Goal: Task Accomplishment & Management: Complete application form

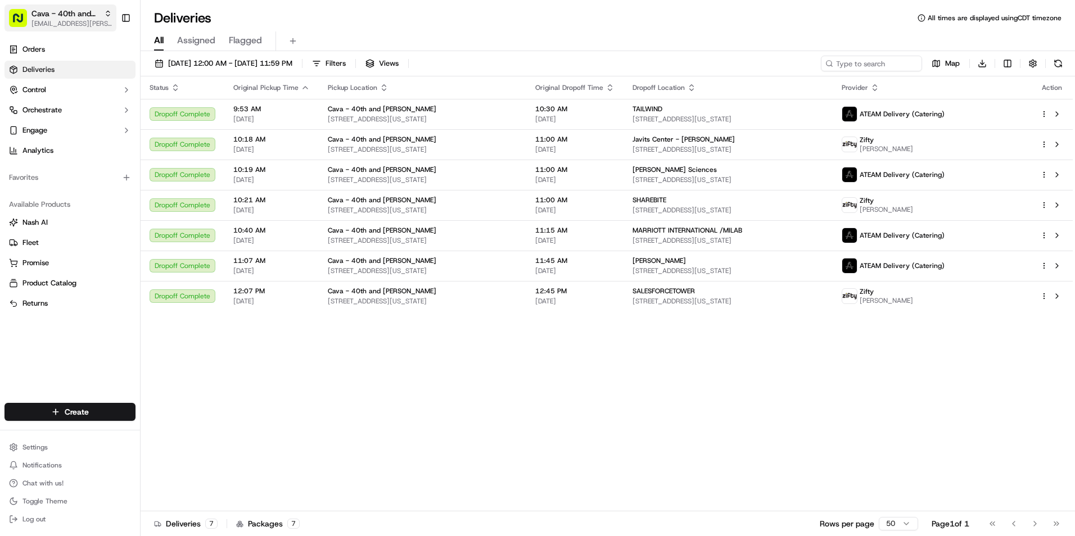
click at [87, 22] on span "[EMAIL_ADDRESS][PERSON_NAME][DOMAIN_NAME]" at bounding box center [71, 23] width 80 height 9
type input "san"
click at [192, 50] on div "Cava - [PERSON_NAME][GEOGRAPHIC_DATA]" at bounding box center [202, 58] width 163 height 22
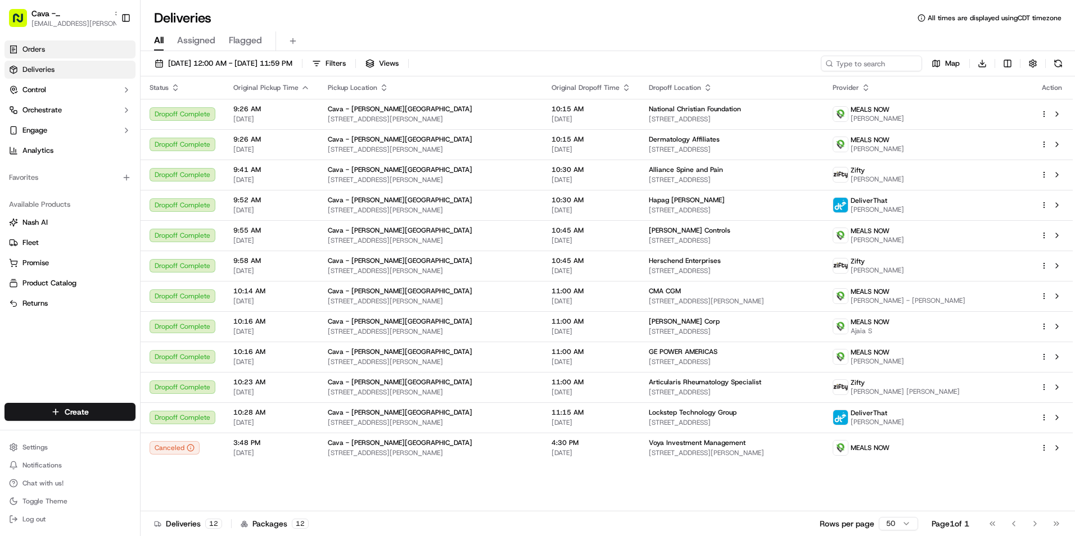
click at [62, 50] on link "Orders" at bounding box center [69, 49] width 131 height 18
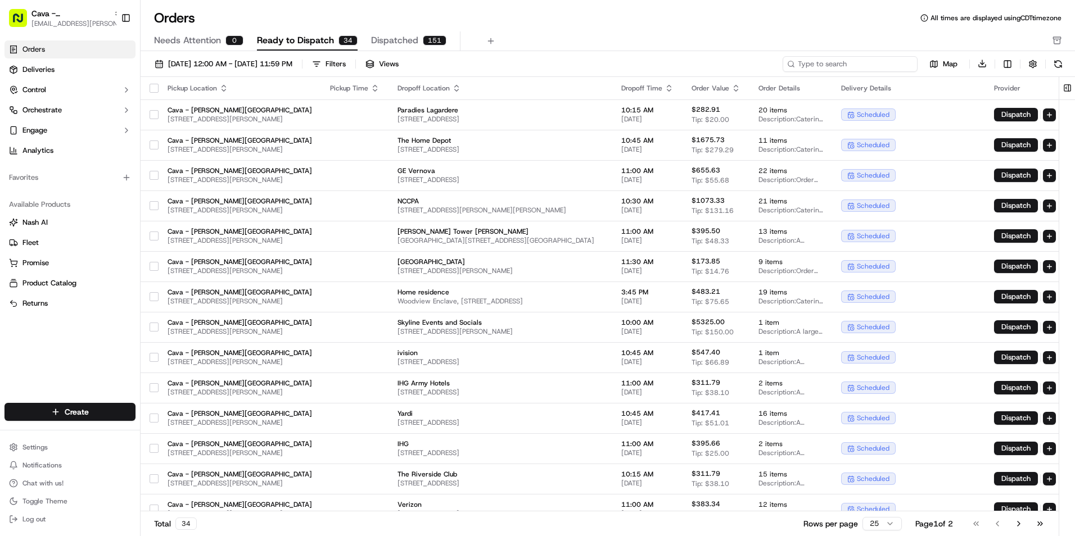
click at [878, 61] on input at bounding box center [850, 64] width 135 height 16
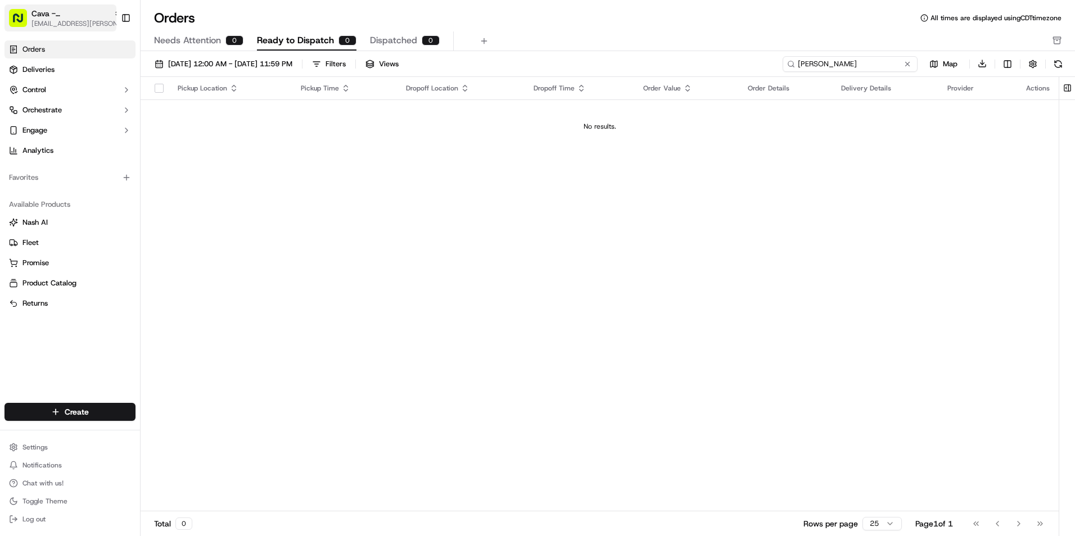
type input "[PERSON_NAME]"
click at [82, 21] on span "[EMAIL_ADDRESS][PERSON_NAME][DOMAIN_NAME]" at bounding box center [76, 23] width 90 height 9
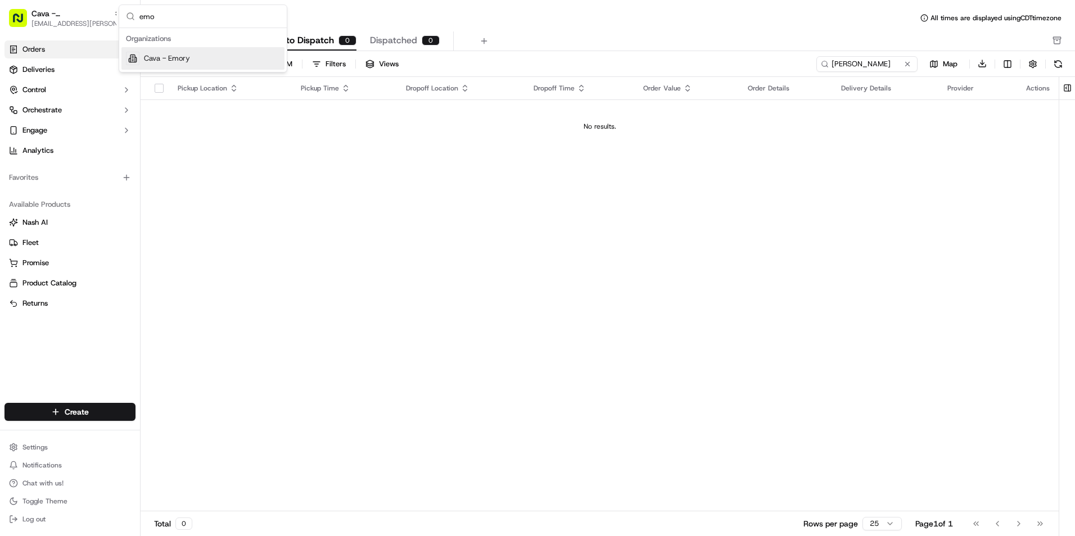
type input "emo"
click at [205, 59] on div "Cava - Emory" at bounding box center [202, 58] width 163 height 22
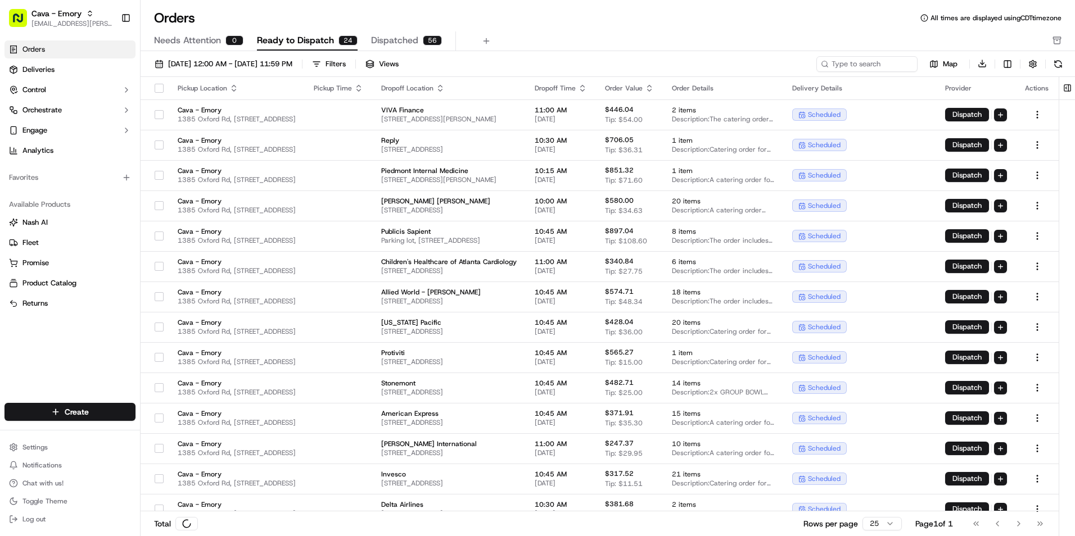
click at [865, 60] on input at bounding box center [866, 64] width 101 height 16
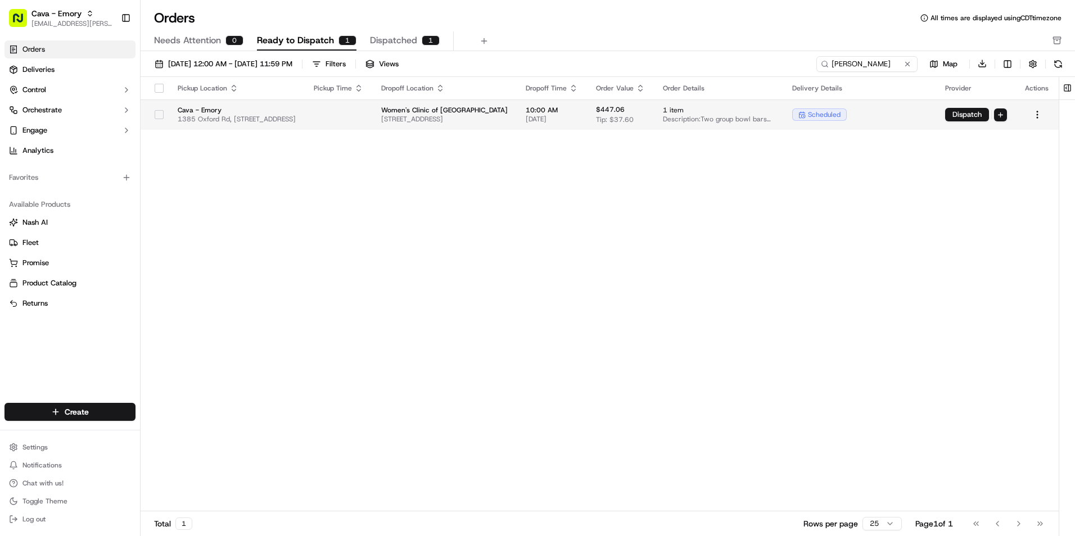
type input "[PERSON_NAME]"
click at [508, 114] on span "Women's Clinic of [GEOGRAPHIC_DATA]" at bounding box center [444, 110] width 127 height 9
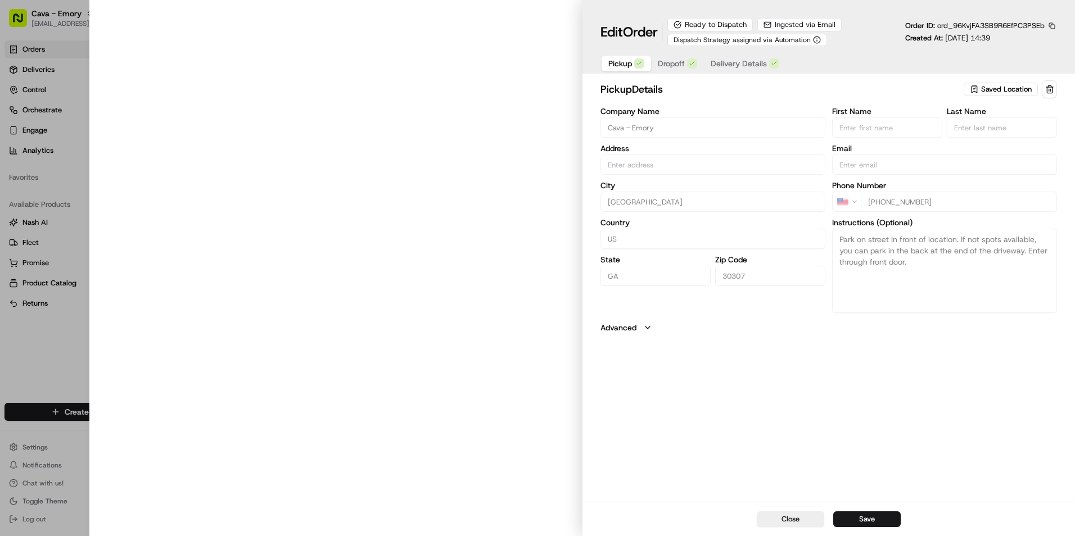
type input "1385 Oxford Rd, [STREET_ADDRESS]"
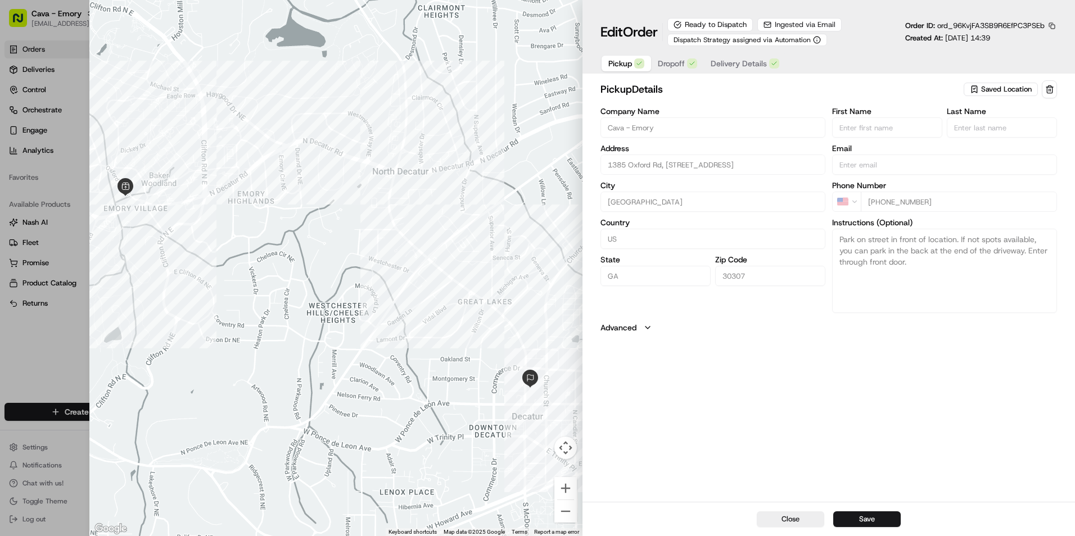
click at [678, 64] on span "Dropoff" at bounding box center [671, 63] width 27 height 11
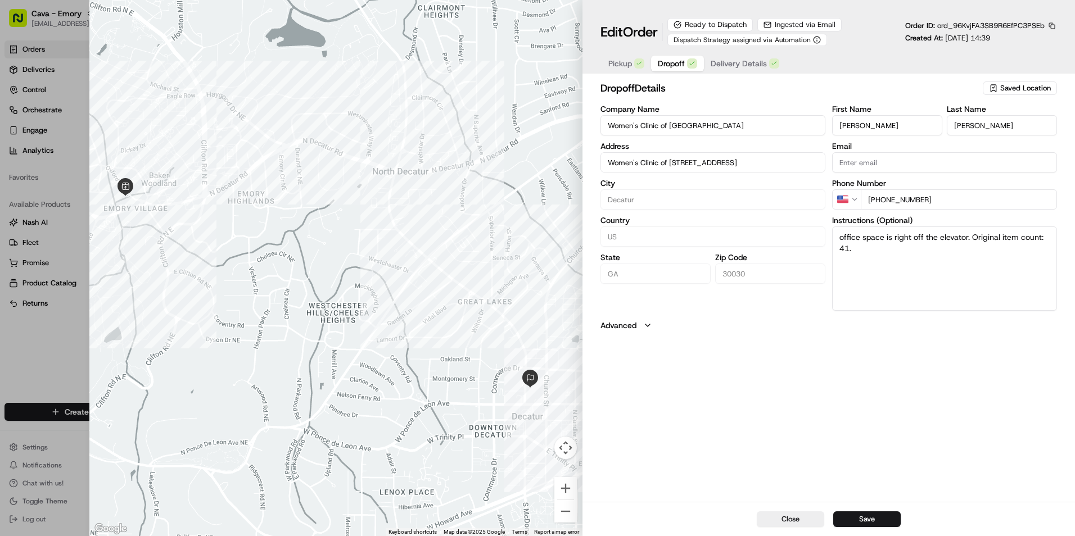
click at [924, 261] on textarea "office space is right off the elevator. Original item count: 41." at bounding box center [944, 269] width 225 height 84
drag, startPoint x: 920, startPoint y: 258, endPoint x: 974, endPoint y: 233, distance: 59.4
click at [974, 233] on textarea "office space is right off the elevator. Original item count: 41." at bounding box center [944, 269] width 225 height 84
paste textarea "Suite #330. There is 30 min street parking near entrance, take elevator to 3rd …"
type input "Women's Clinic of [STREET_ADDRESS]"
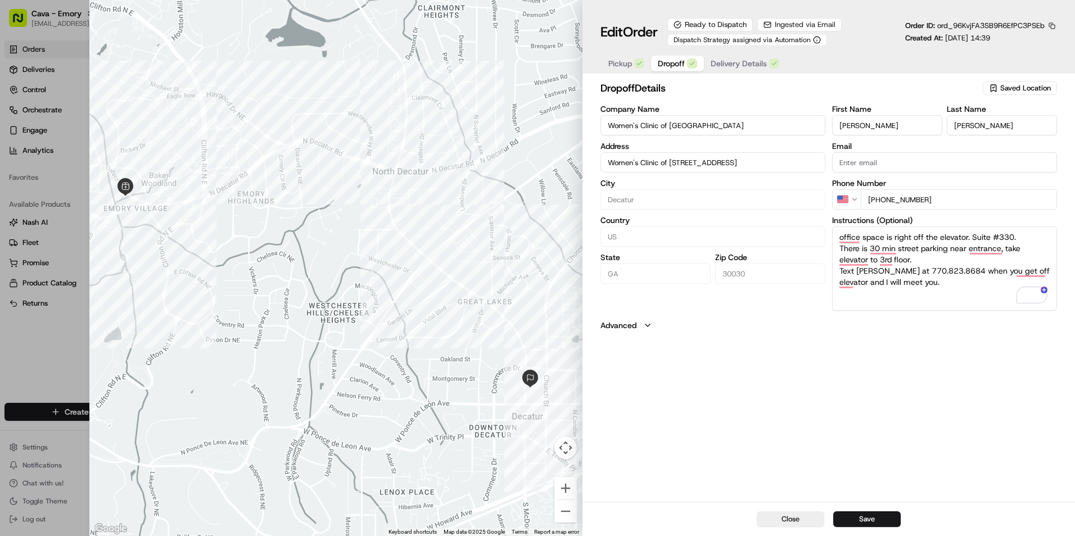
drag, startPoint x: 839, startPoint y: 233, endPoint x: 960, endPoint y: 227, distance: 121.0
click at [960, 227] on textarea "office space is right off the elevator. Suite #330. There is 30 min street park…" at bounding box center [944, 269] width 225 height 84
click at [959, 300] on textarea "office space is right off the elevator. Suite #330. There is 30 min street park…" at bounding box center [944, 269] width 225 height 84
type textarea "office space is right off the elevator. Suite #330. There is 30 min street park…"
click at [872, 518] on button "Save" at bounding box center [866, 520] width 67 height 16
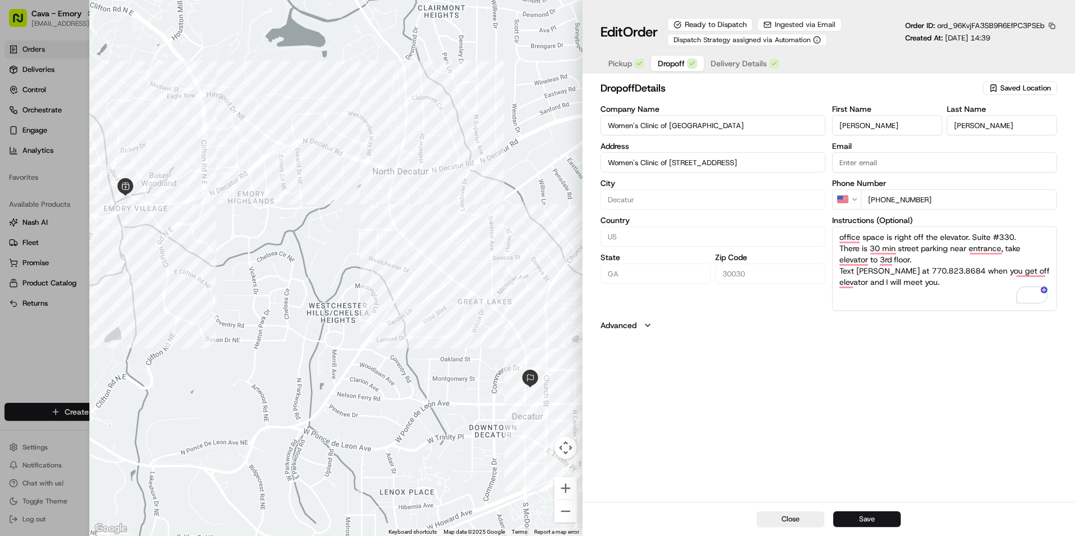
type input "Women's Clinic of [STREET_ADDRESS]"
type input "+1"
